Goal: Find specific page/section: Find specific page/section

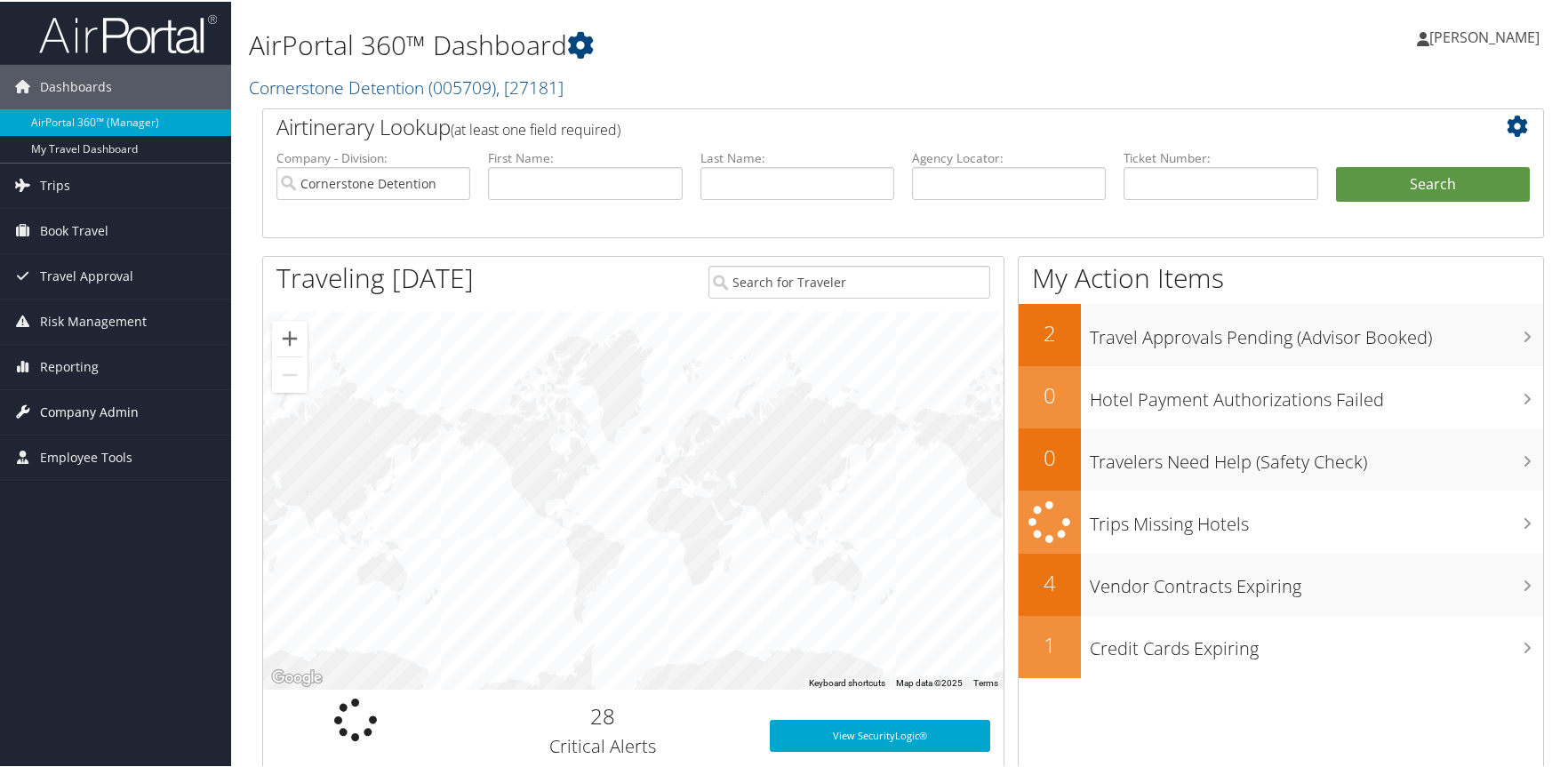
click at [96, 408] on span "Company Admin" at bounding box center [89, 411] width 98 height 44
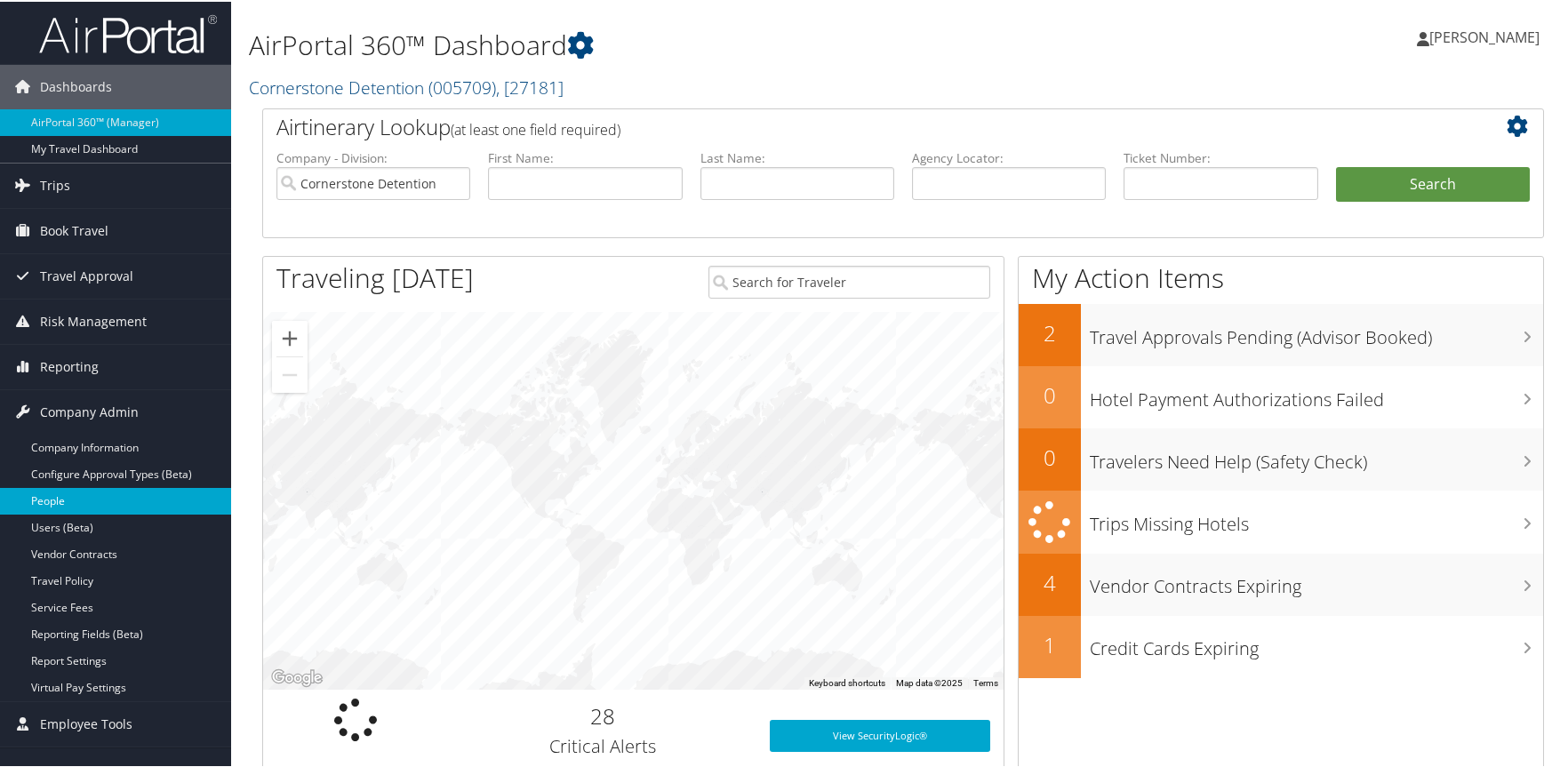
click at [56, 496] on link "People" at bounding box center [116, 499] width 231 height 27
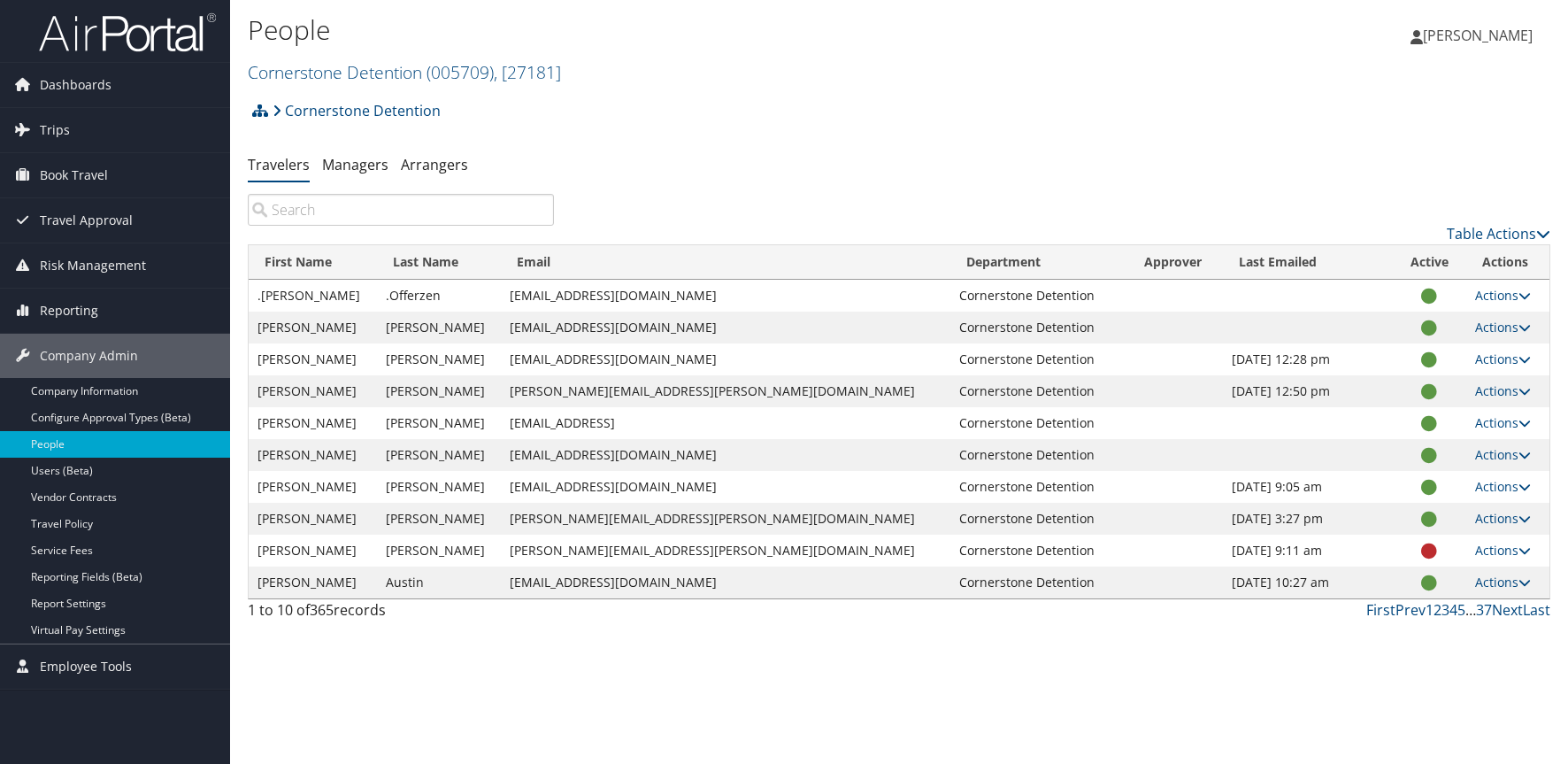
click at [336, 214] on input "search" at bounding box center [401, 210] width 306 height 32
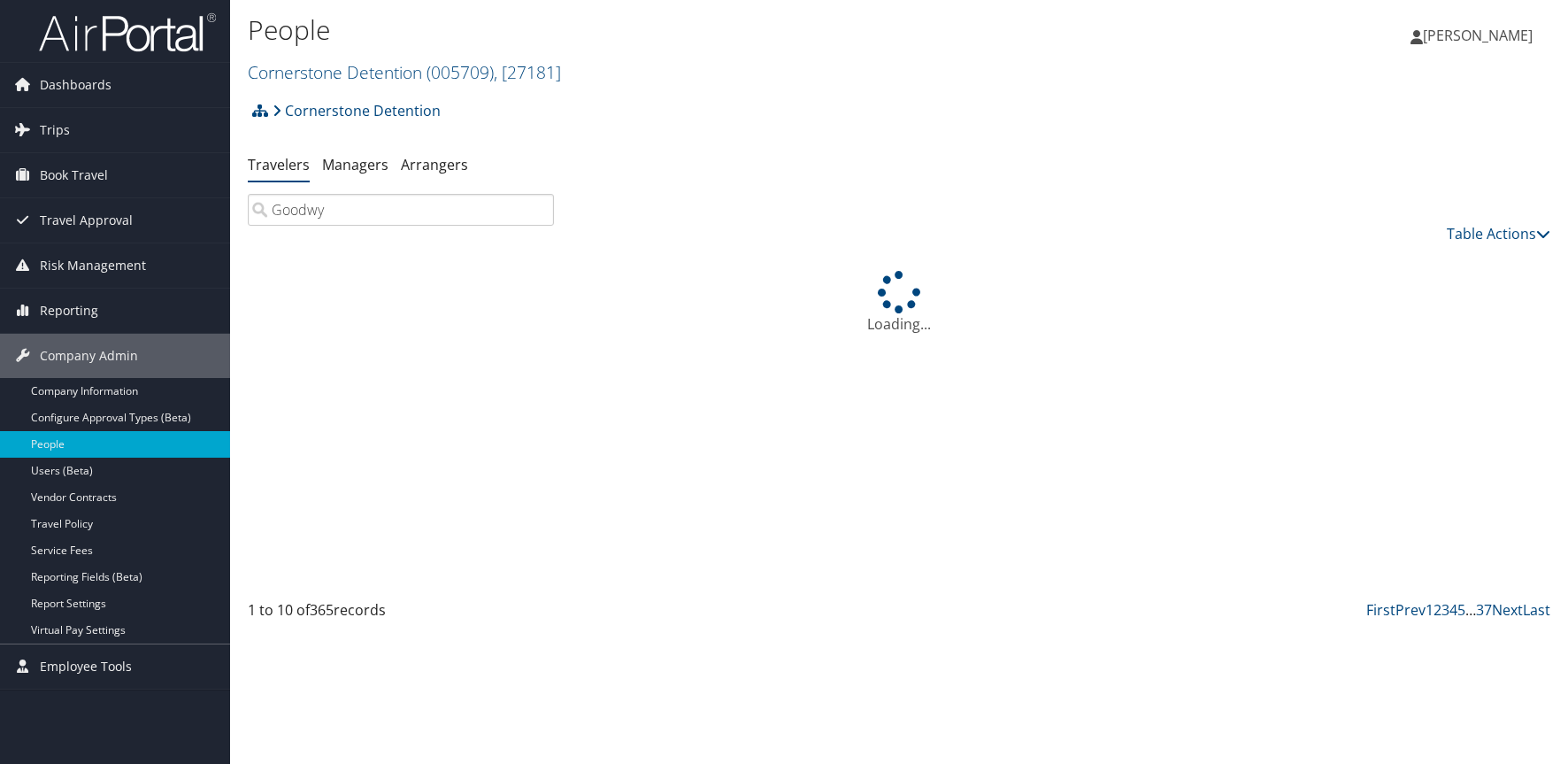
type input "Goodwyn"
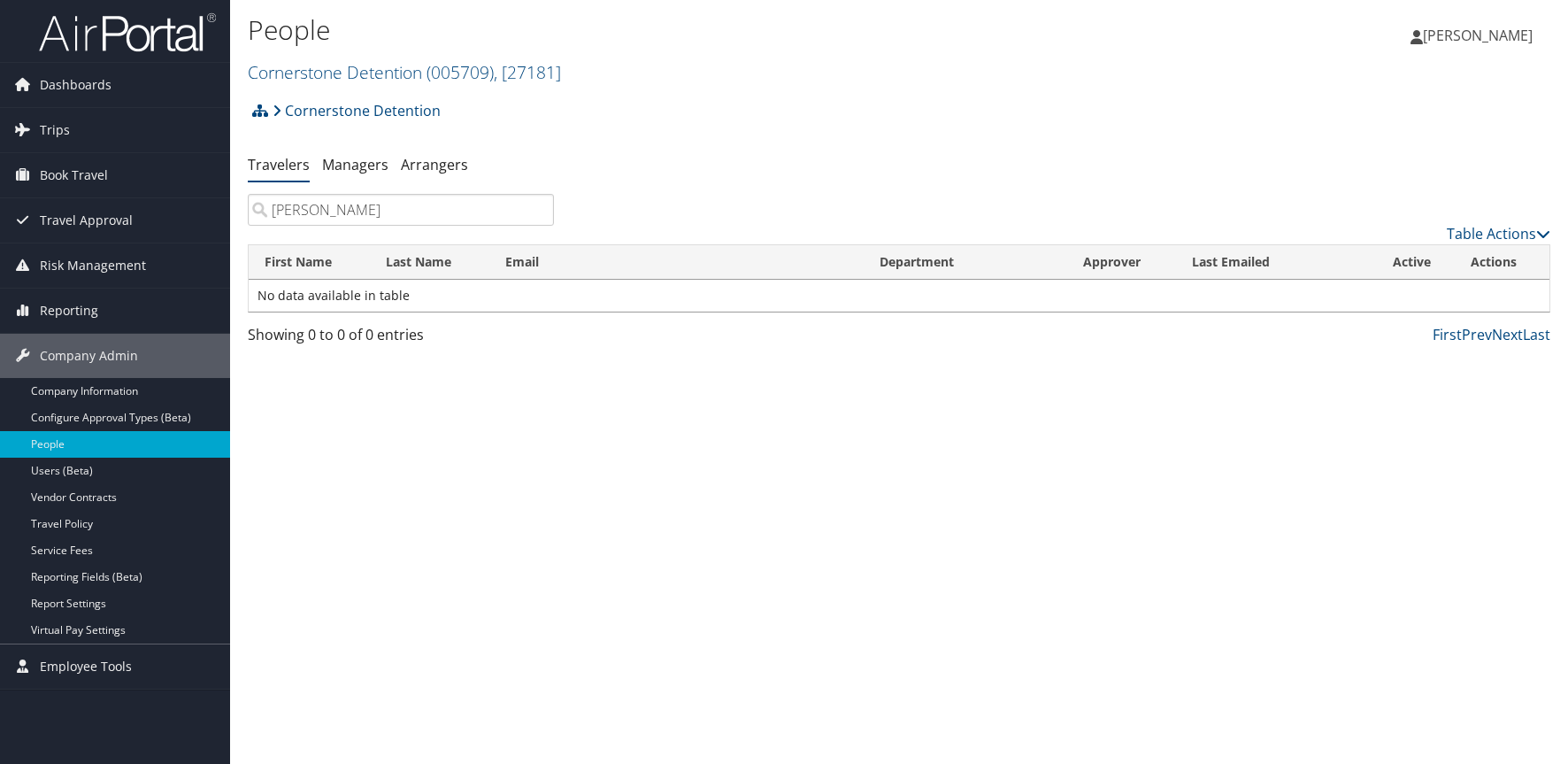
click at [540, 213] on input "Goodwyn" at bounding box center [401, 210] width 306 height 32
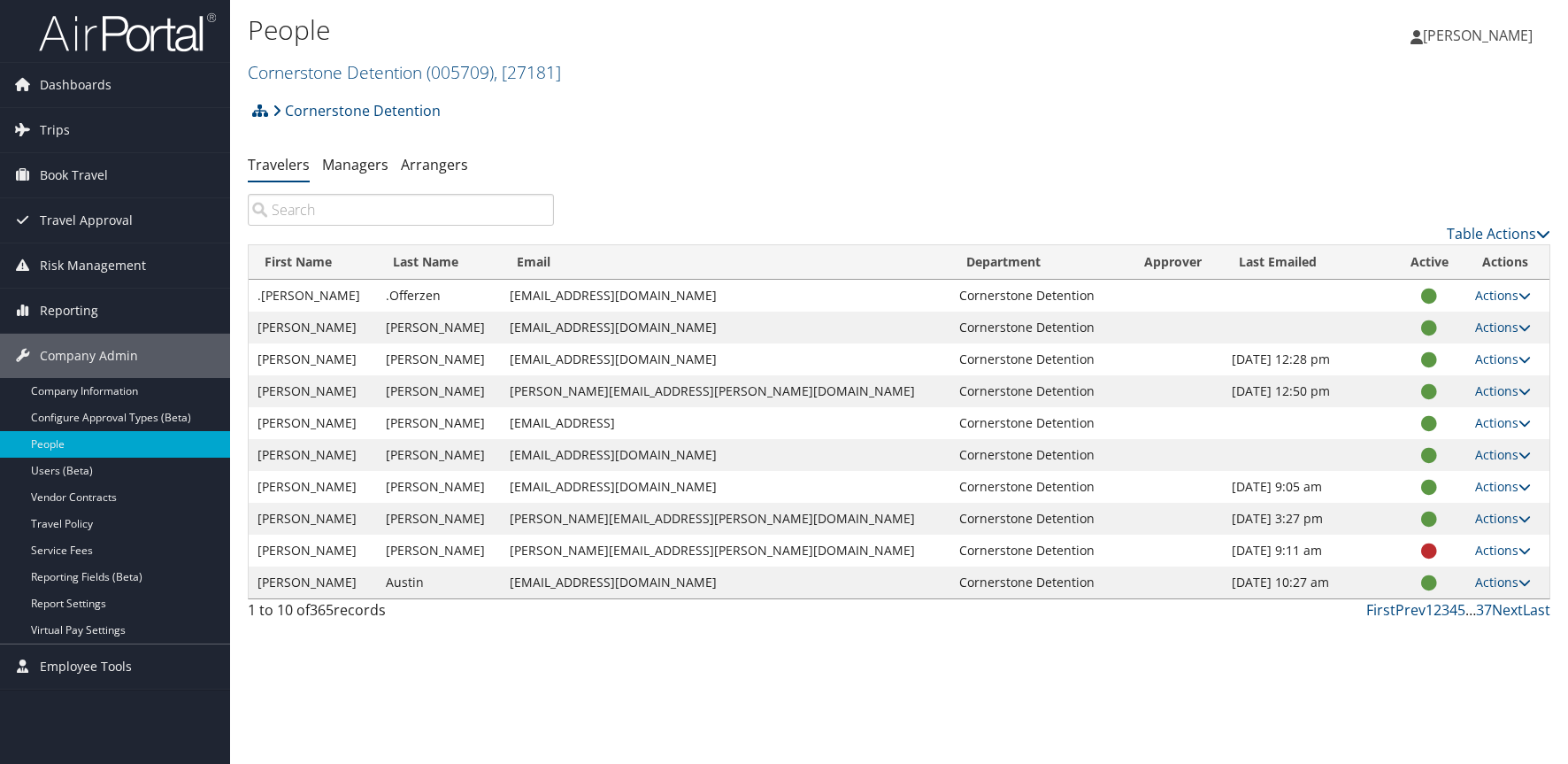
click at [334, 209] on input "search" at bounding box center [401, 210] width 306 height 32
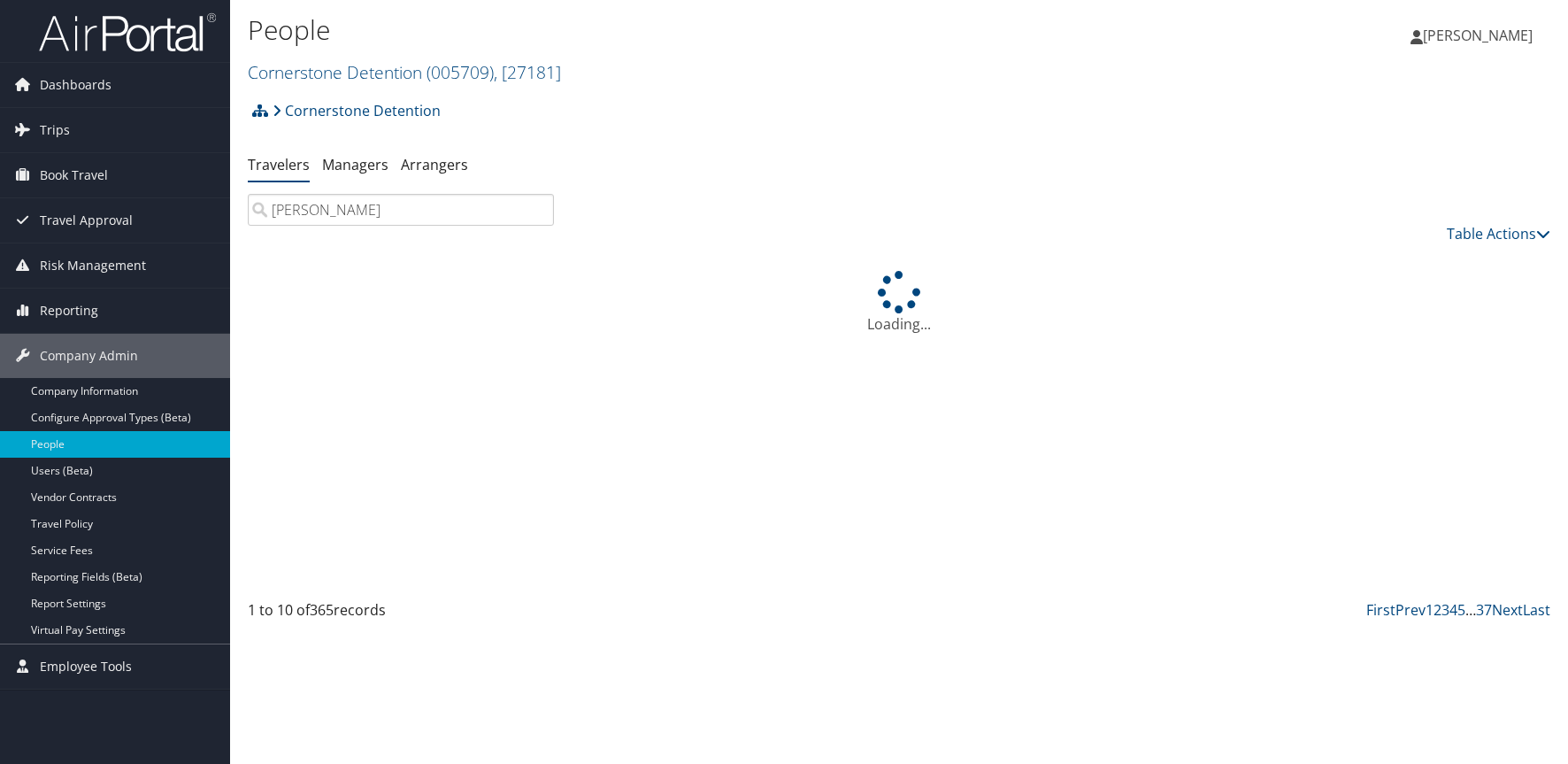
type input "mcfarland"
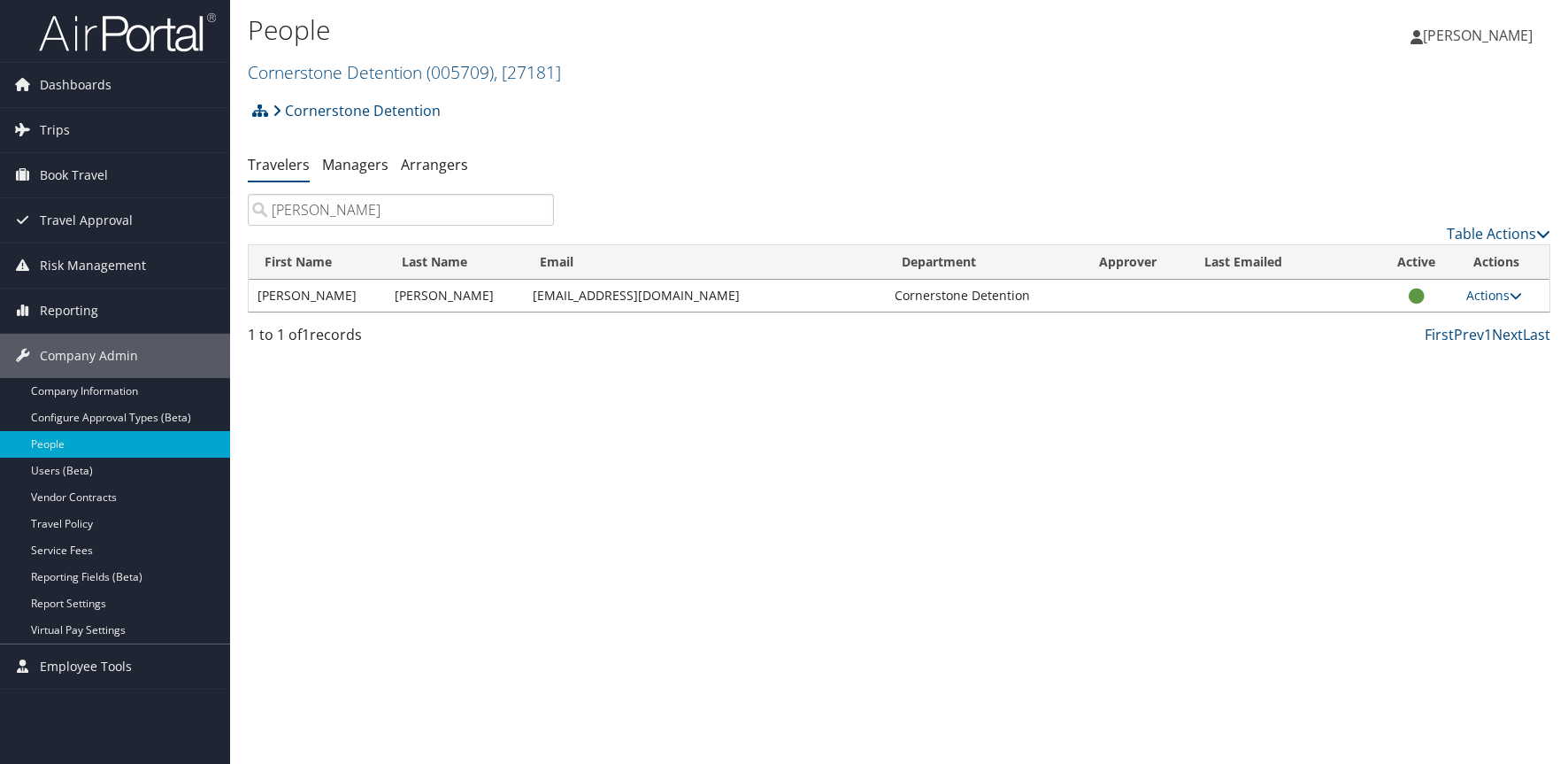
click at [536, 208] on input "mcfarland" at bounding box center [401, 210] width 306 height 32
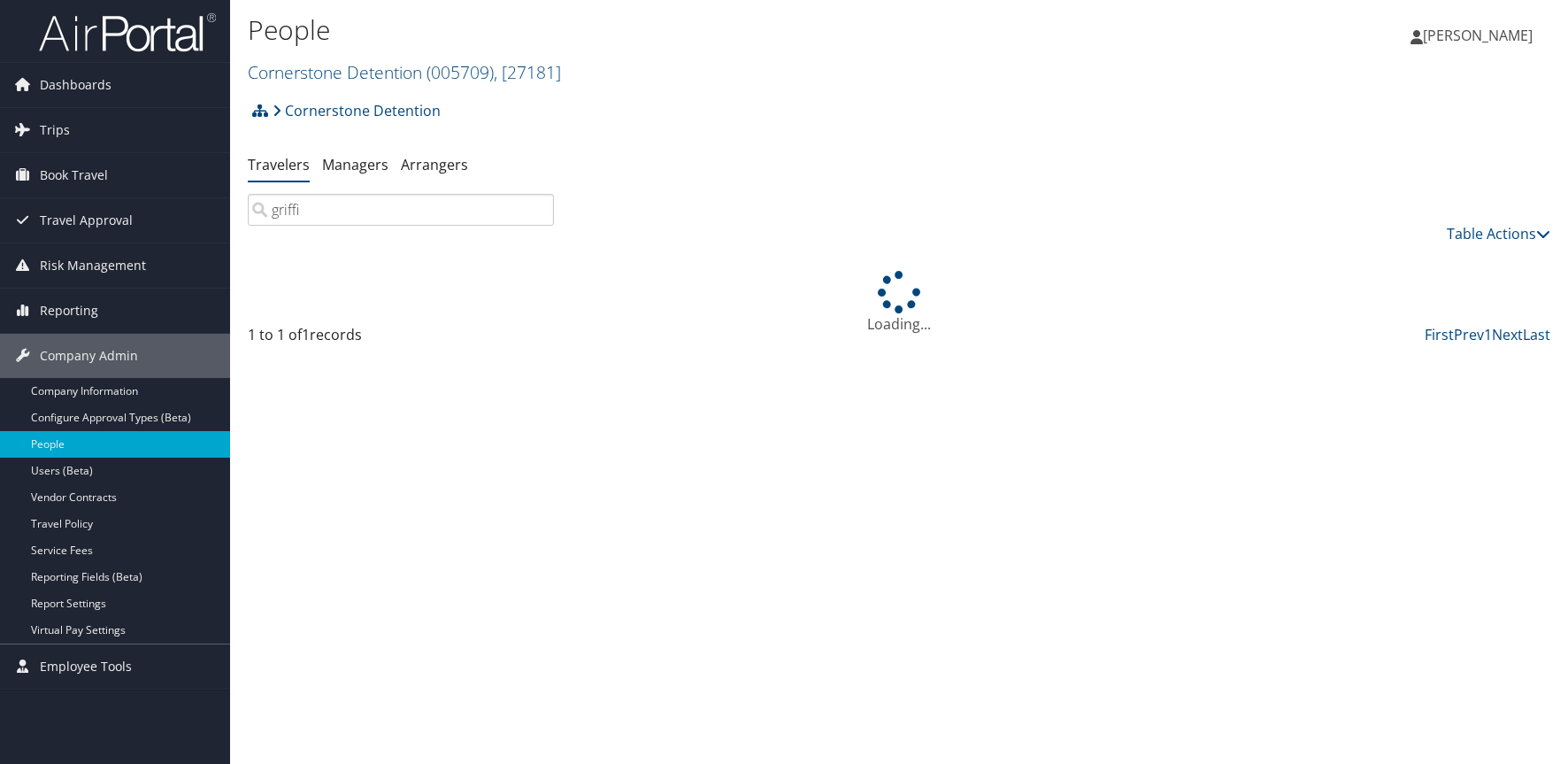
type input "griffin"
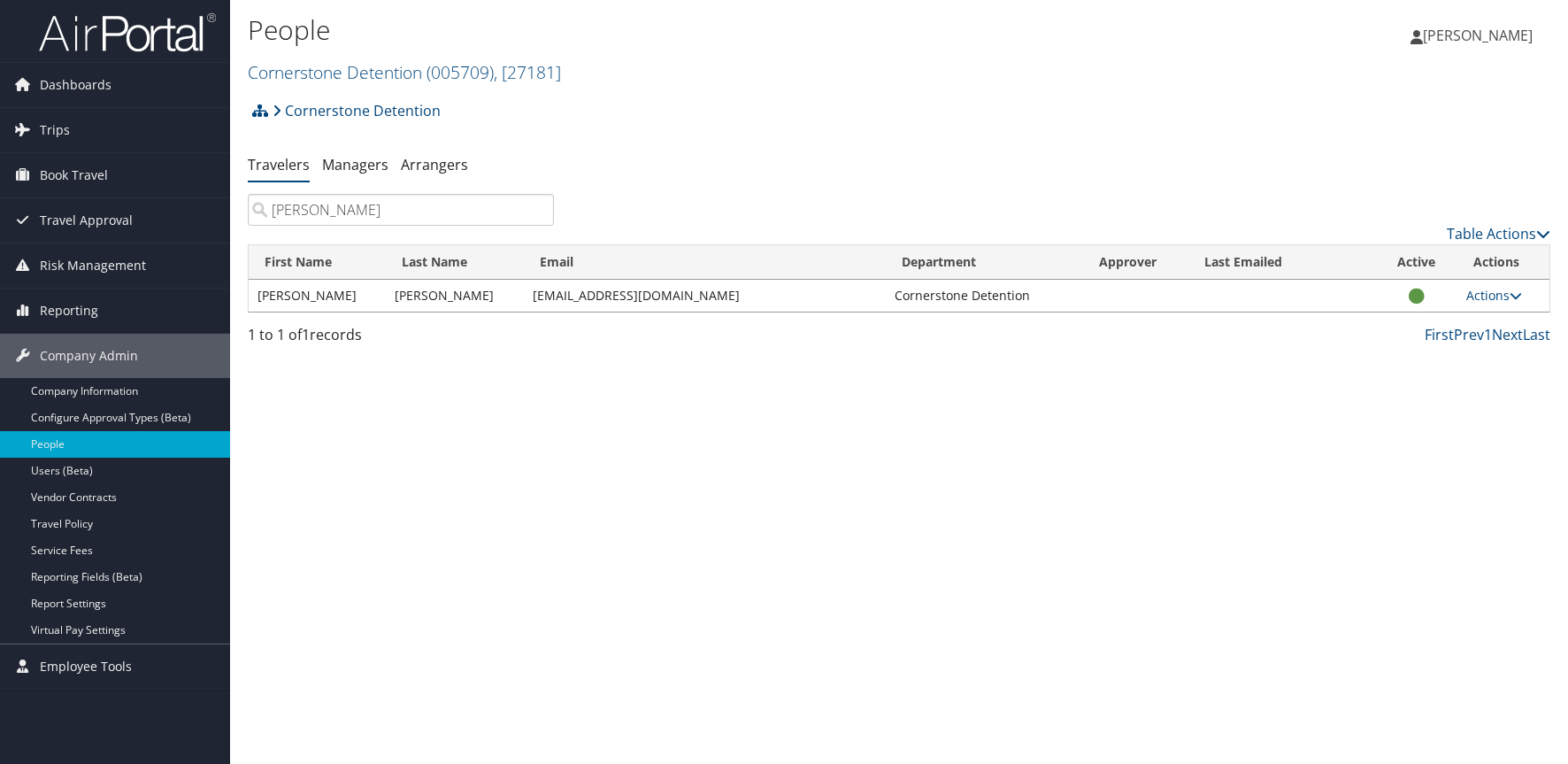
click at [537, 210] on input "griffin" at bounding box center [401, 210] width 306 height 32
